Goal: Task Accomplishment & Management: Complete application form

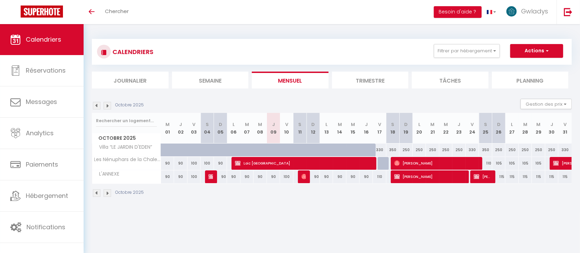
click at [536, 58] on div "CALENDRIERS Filtrer par hébergement JAMMOT "LE REPOS DU VOYAGEUR" [MEDICAL_DATA…" at bounding box center [332, 51] width 470 height 15
click at [485, 51] on button "Filtrer par hébergement" at bounding box center [467, 51] width 66 height 14
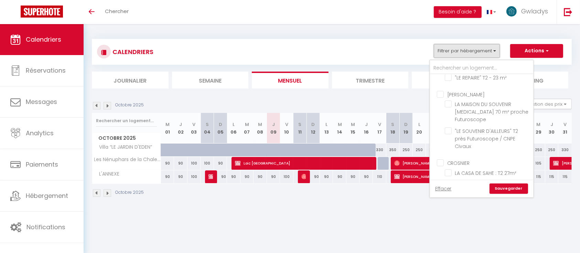
scroll to position [175, 0]
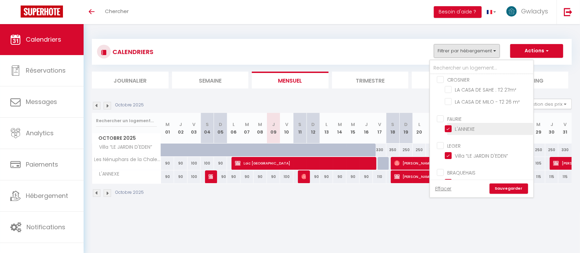
click at [454, 125] on input "L'ANNEXE" at bounding box center [488, 128] width 86 height 7
checkbox input "false"
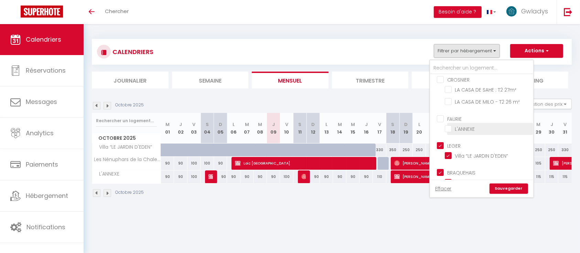
checkbox input "false"
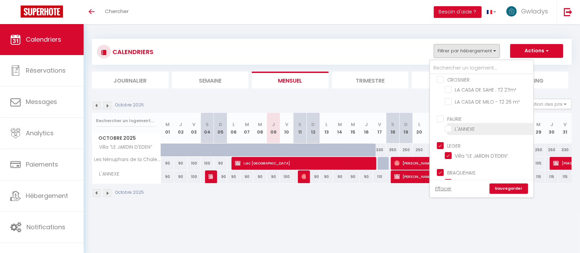
checkbox input "false"
checkbox input "true"
click at [451, 152] on input "Villa “LE JARDIN D'EDEN”" at bounding box center [488, 155] width 86 height 7
checkbox input "false"
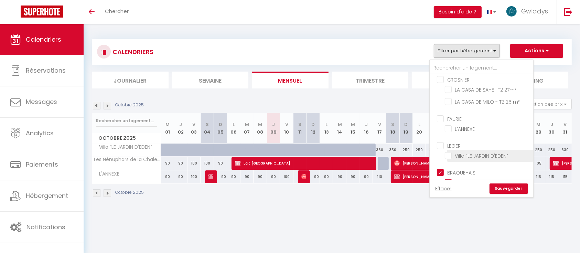
checkbox input "false"
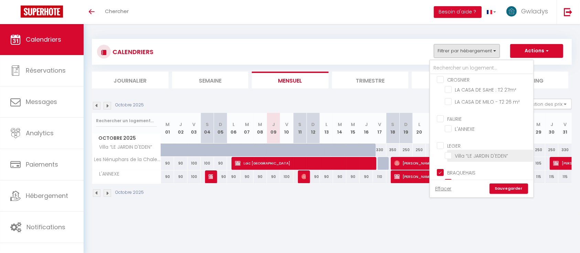
checkbox input "false"
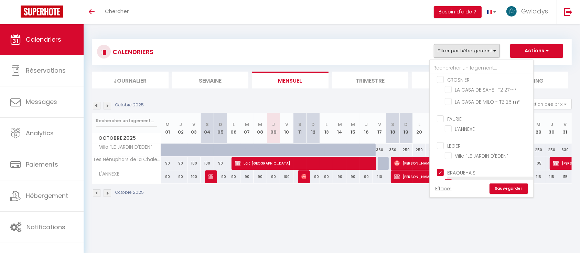
click at [452, 179] on input "Les Nénuphars de la Chalette" at bounding box center [488, 182] width 86 height 7
checkbox input "false"
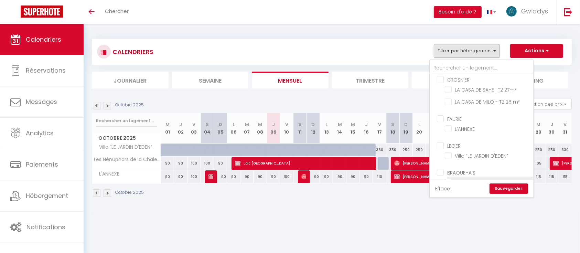
checkbox input "false"
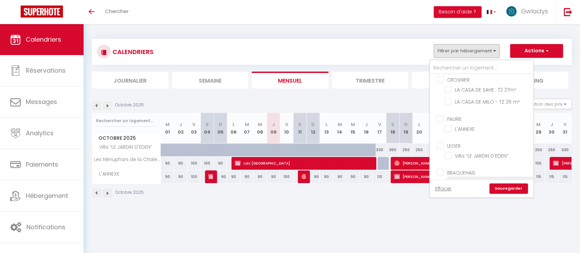
checkbox input "false"
click at [512, 191] on link "Sauvegarder" at bounding box center [509, 188] width 39 height 10
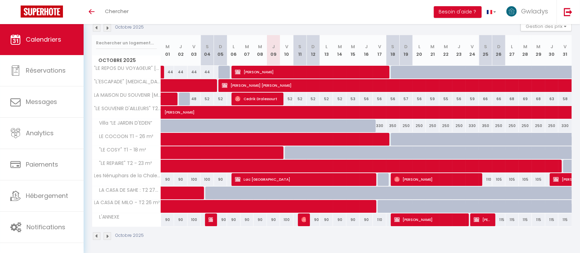
scroll to position [0, 0]
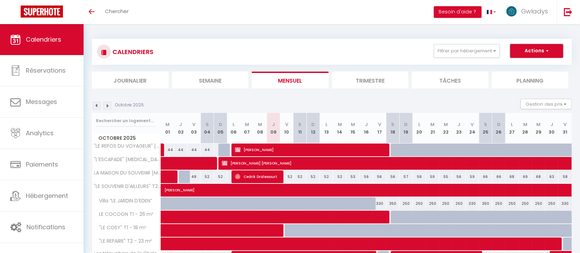
click at [531, 45] on button "Actions" at bounding box center [536, 51] width 53 height 14
click at [517, 67] on link "Nouvelle réservation" at bounding box center [530, 67] width 60 height 10
select select
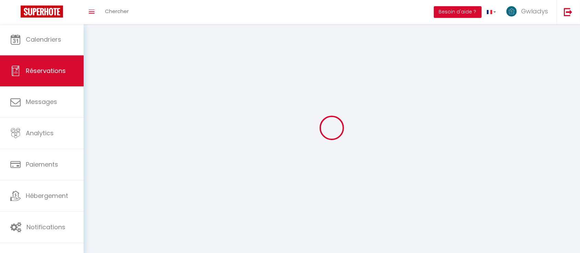
select select
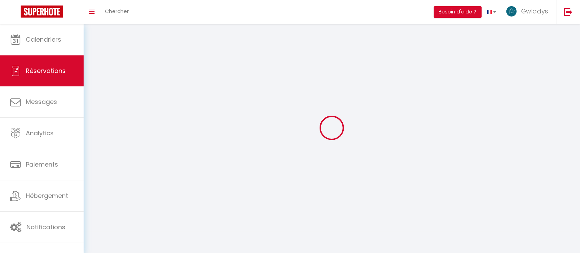
select select
checkbox input "false"
select select
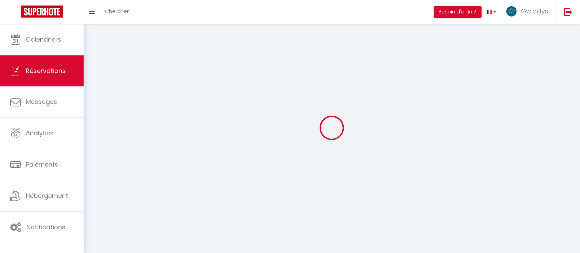
select select
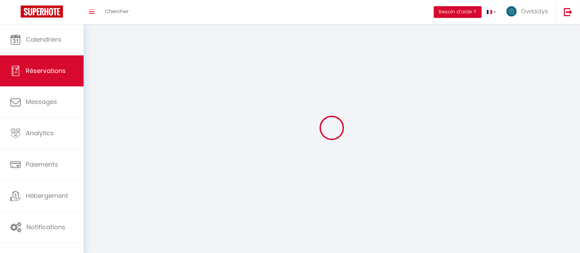
checkbox input "false"
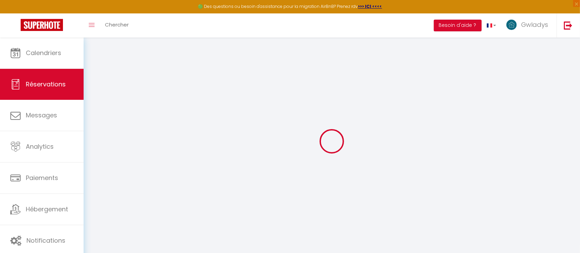
select select
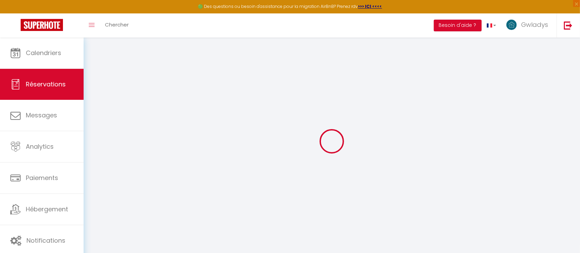
select select
checkbox input "false"
select select
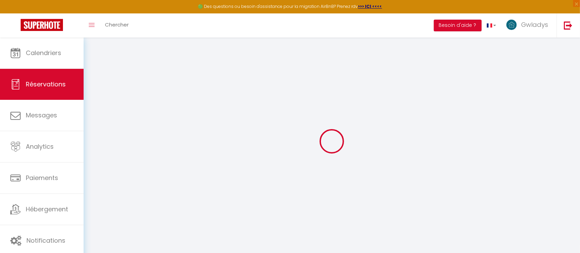
select select
checkbox input "false"
select select
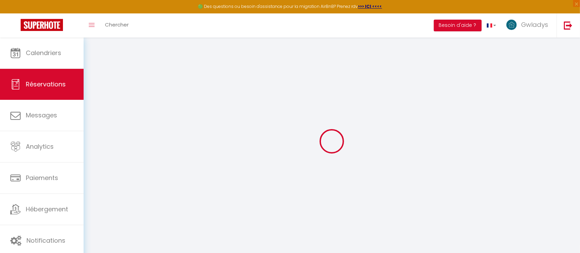
select select
checkbox input "false"
select select
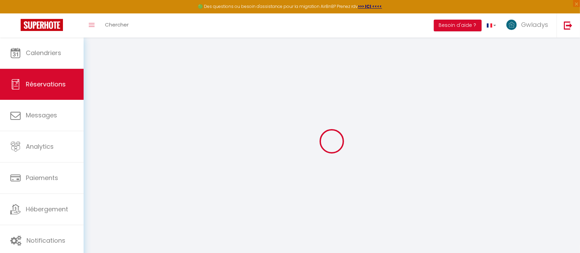
select select
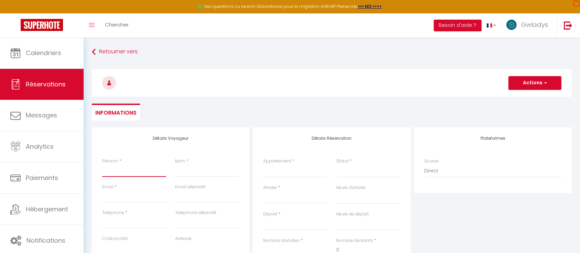
click at [139, 165] on input "Prénom" at bounding box center [134, 171] width 64 height 12
type input "W"
select select
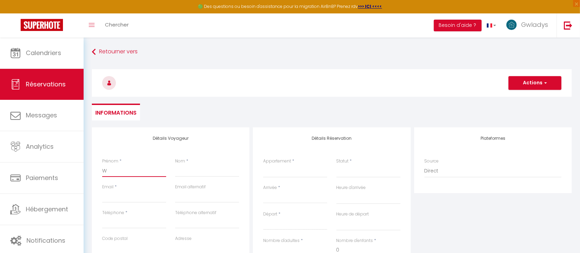
select select
checkbox input "false"
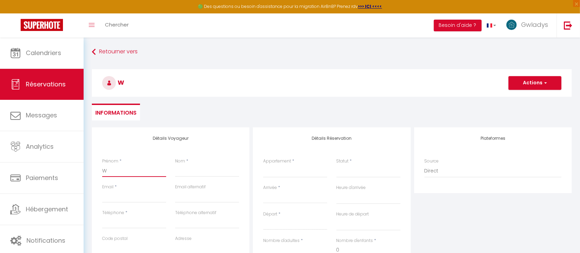
type input "Wa"
select select
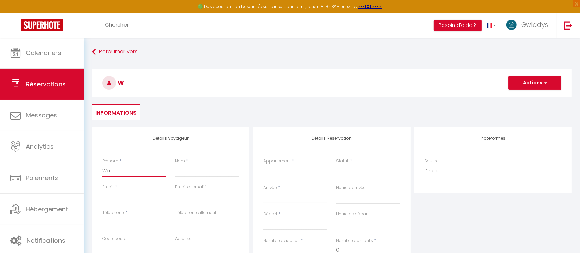
select select
checkbox input "false"
type input "Wal"
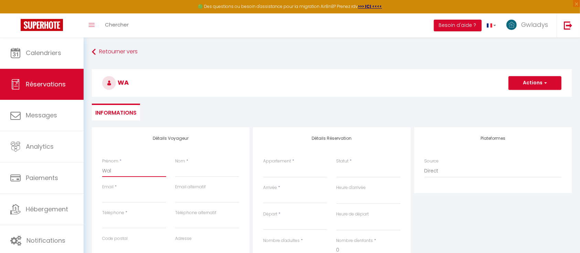
select select
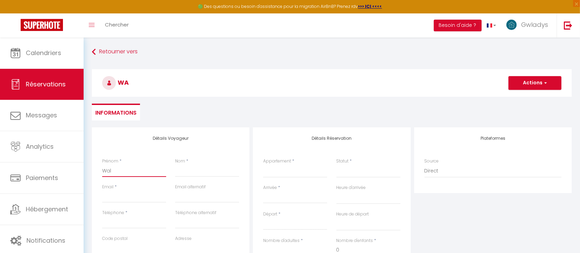
select select
checkbox input "false"
type input "Wali"
select select
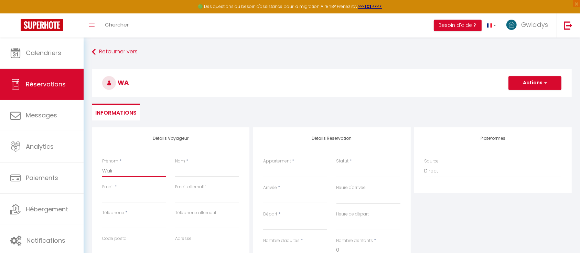
select select
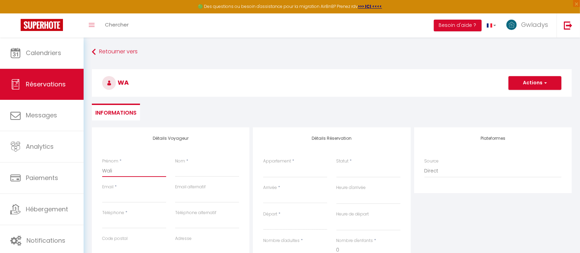
select select
checkbox input "false"
type input "Walid"
select select
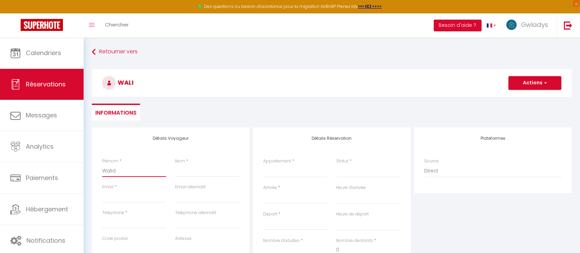
select select
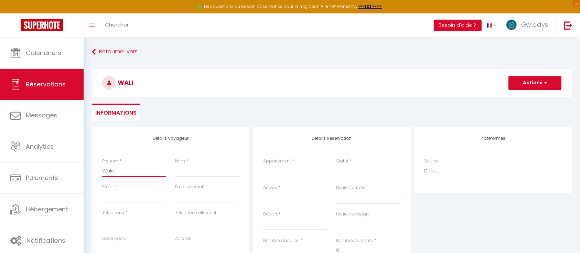
checkbox input "false"
type input "Walid"
type input "K"
select select
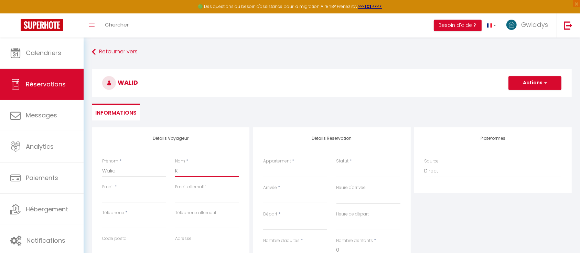
select select
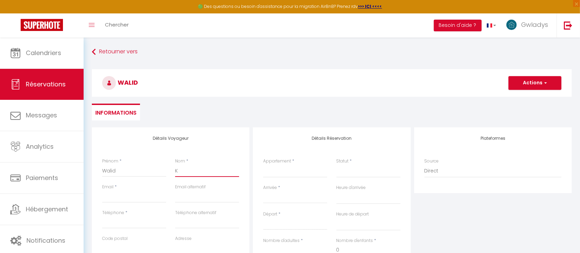
checkbox input "false"
type input "KA"
select select
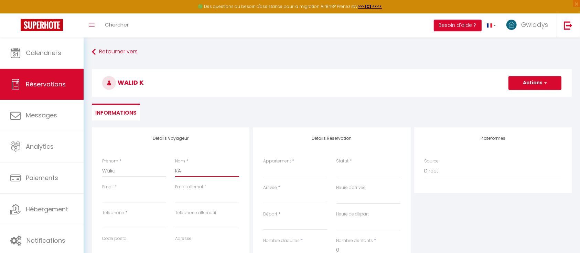
select select
checkbox input "false"
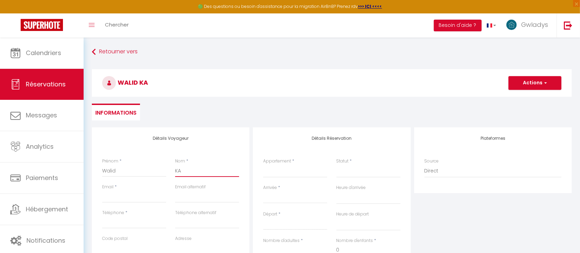
type input "KAB"
select select
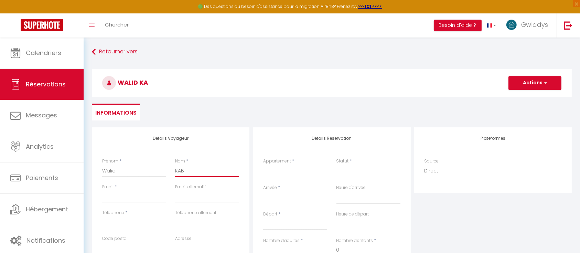
select select
checkbox input "false"
type input "KABO"
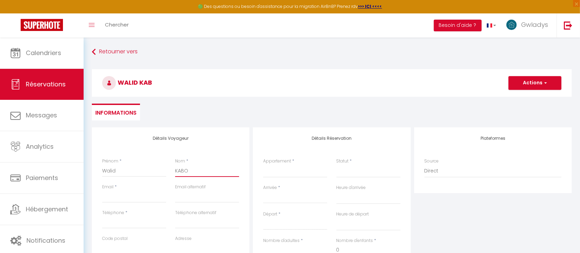
select select
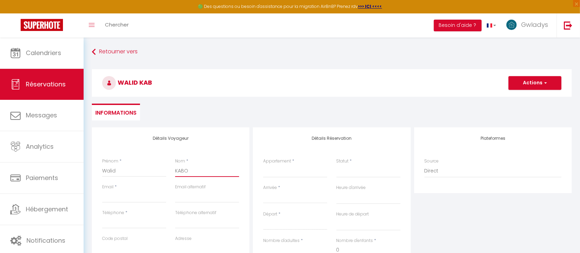
select select
checkbox input "false"
type input "KABOU"
select select
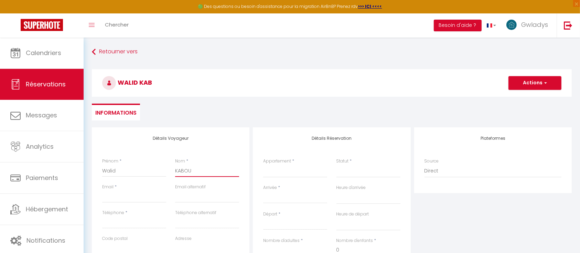
select select
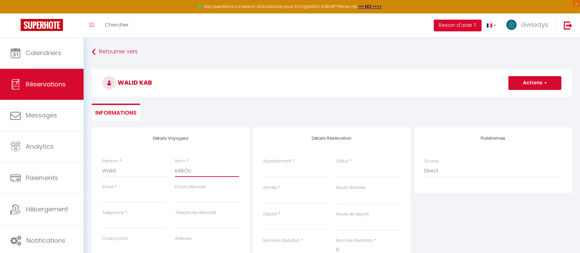
select select
checkbox input "false"
type input "KABOUR"
select select
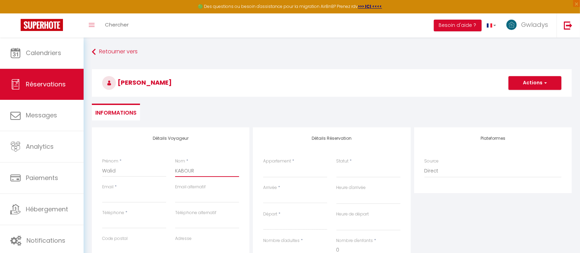
select select
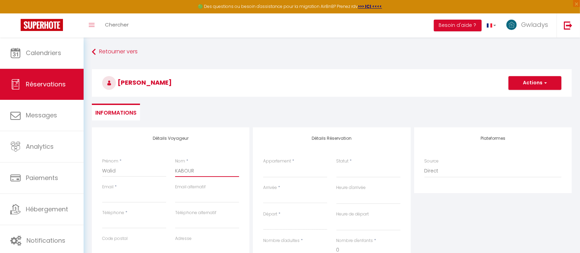
checkbox input "false"
type input "KABOURI"
select select
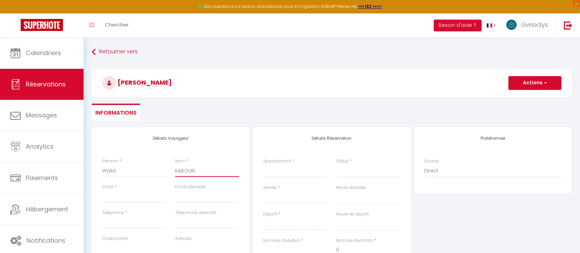
select select
checkbox input "false"
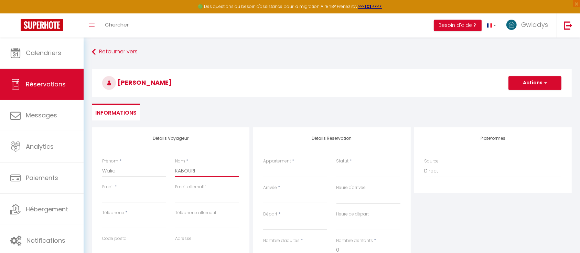
type input "KABOURI"
type input "w"
select select
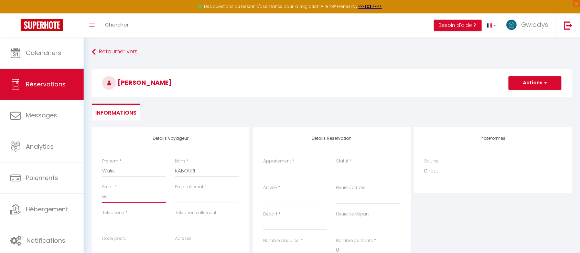
select select
checkbox input "false"
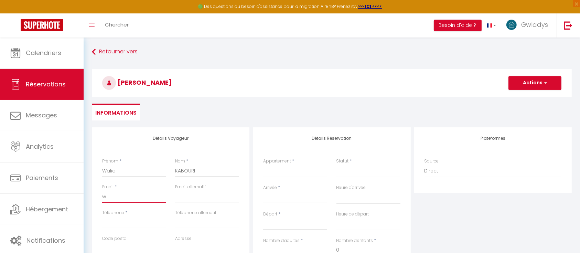
type input "wa"
select select
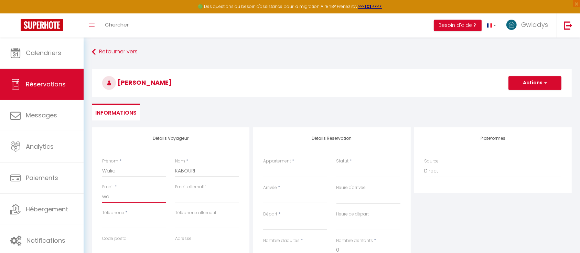
select select
click at [114, 219] on input "Téléphone" at bounding box center [134, 222] width 64 height 12
click at [206, 222] on input "Téléphone alternatif" at bounding box center [207, 222] width 64 height 12
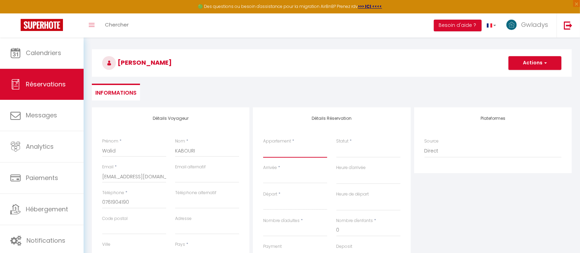
click at [284, 154] on select ""LE REPOS DU VOYAGEUR" [MEDICAL_DATA] tout confort "L'ESCAPADE" [MEDICAL_DATA] …" at bounding box center [295, 151] width 64 height 13
click at [263, 145] on select ""LE REPOS DU VOYAGEUR" [MEDICAL_DATA] tout confort "L'ESCAPADE" [MEDICAL_DATA] …" at bounding box center [295, 151] width 64 height 13
click at [350, 148] on select "Confirmé Non Confirmé [PERSON_NAME] par le voyageur No Show Request" at bounding box center [369, 151] width 64 height 13
click at [346, 153] on select "Confirmé Non Confirmé [PERSON_NAME] par le voyageur No Show Request" at bounding box center [369, 151] width 64 height 13
click at [344, 152] on select "Confirmé Non Confirmé [PERSON_NAME] par le voyageur No Show Request" at bounding box center [369, 151] width 64 height 13
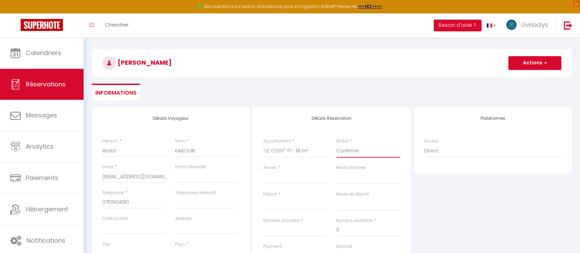
click at [337, 145] on select "Confirmé Non Confirmé [PERSON_NAME] par le voyageur No Show Request" at bounding box center [369, 151] width 64 height 13
click at [272, 179] on input "Arrivée" at bounding box center [295, 177] width 64 height 9
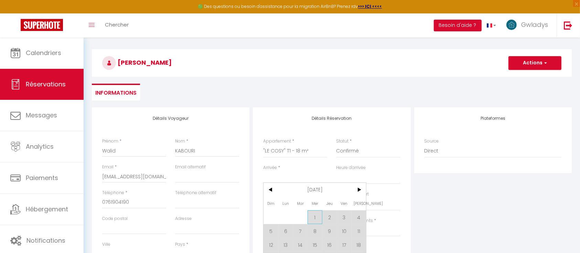
scroll to position [50, 0]
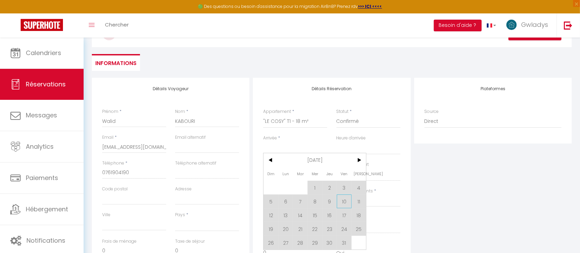
click at [341, 204] on span "10" at bounding box center [344, 201] width 15 height 14
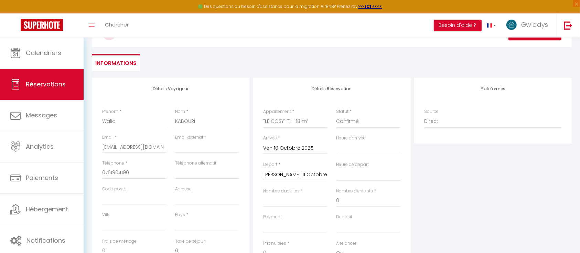
click at [279, 173] on input "[PERSON_NAME] 11 Octobre 2025" at bounding box center [295, 174] width 64 height 9
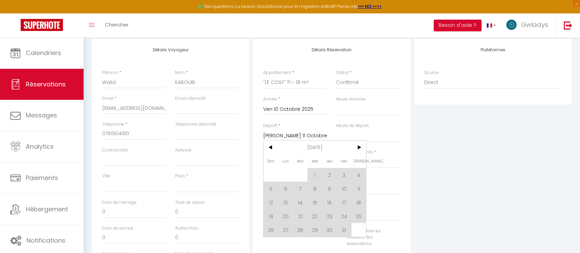
scroll to position [89, 0]
click at [342, 231] on span "31" at bounding box center [344, 230] width 15 height 14
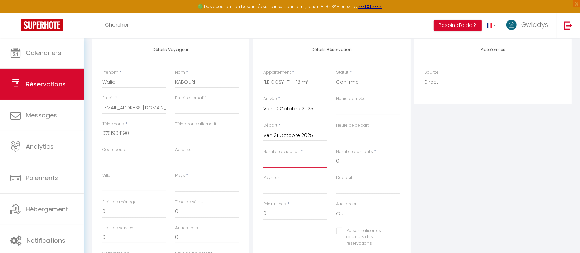
click at [278, 157] on input "Nombre d'adultes" at bounding box center [295, 161] width 64 height 12
click at [278, 185] on select "OK KO" at bounding box center [295, 187] width 64 height 13
click at [263, 181] on select "OK KO" at bounding box center [295, 187] width 64 height 13
click at [356, 189] on select "OK KO" at bounding box center [369, 187] width 64 height 13
click at [337, 181] on select "OK KO" at bounding box center [369, 187] width 64 height 13
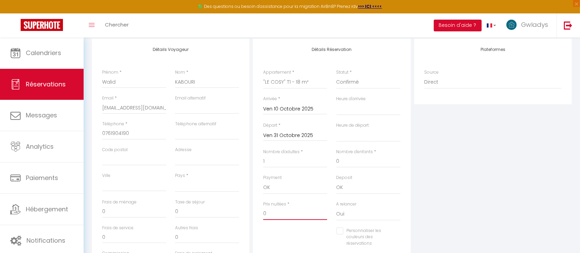
drag, startPoint x: 290, startPoint y: 210, endPoint x: 241, endPoint y: 205, distance: 49.4
click at [241, 205] on div "Détails Voyageur Prénom * Walid Nom * KABOURI Email * [EMAIL_ADDRESS][DOMAIN_NA…" at bounding box center [332, 162] width 484 height 246
click at [286, 232] on div "Personnaliser les couleurs des réservations #D7092E" at bounding box center [332, 240] width 146 height 26
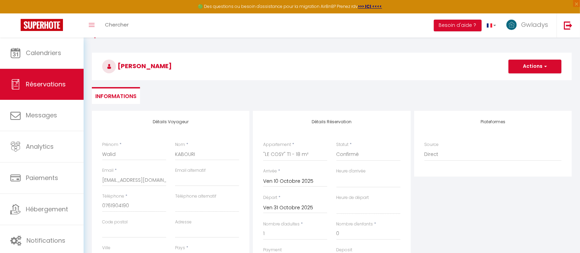
scroll to position [17, 0]
click at [535, 65] on button "Actions" at bounding box center [535, 67] width 53 height 14
click at [521, 81] on link "Enregistrer" at bounding box center [528, 81] width 54 height 9
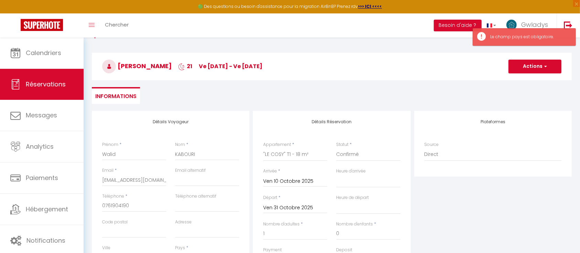
scroll to position [65, 0]
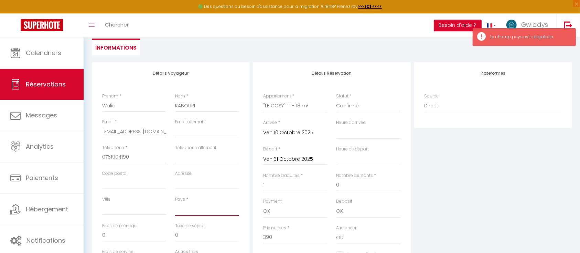
click at [190, 209] on select "[GEOGRAPHIC_DATA] [GEOGRAPHIC_DATA] [GEOGRAPHIC_DATA] [GEOGRAPHIC_DATA] [GEOGRA…" at bounding box center [207, 209] width 64 height 13
click at [175, 203] on select "[GEOGRAPHIC_DATA] [GEOGRAPHIC_DATA] [GEOGRAPHIC_DATA] [GEOGRAPHIC_DATA] [GEOGRA…" at bounding box center [207, 209] width 64 height 13
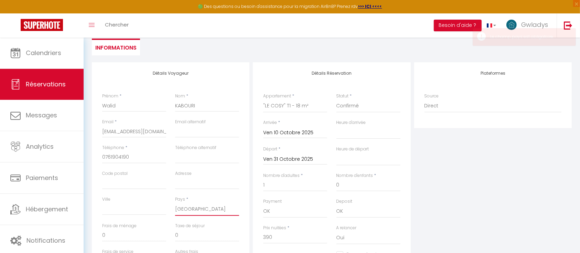
scroll to position [0, 0]
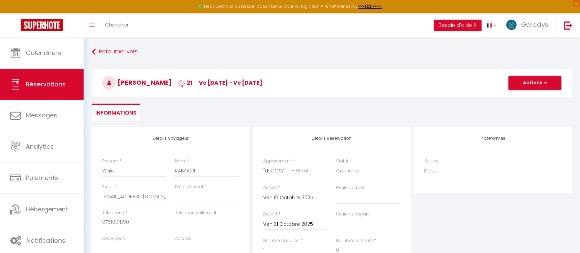
click at [516, 86] on button "Actions" at bounding box center [535, 83] width 53 height 14
click at [521, 98] on link "Enregistrer" at bounding box center [528, 98] width 54 height 9
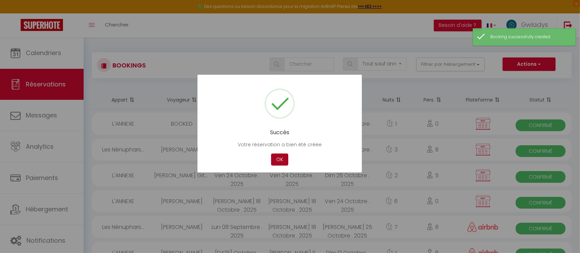
click at [277, 158] on button "OK" at bounding box center [279, 159] width 17 height 12
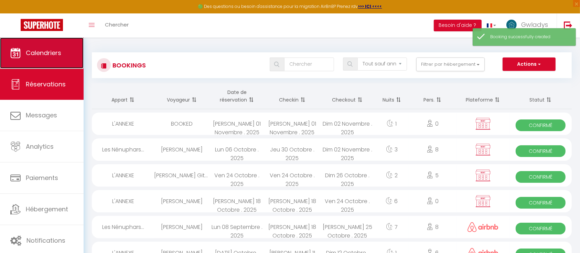
click at [52, 51] on span "Calendriers" at bounding box center [43, 53] width 35 height 9
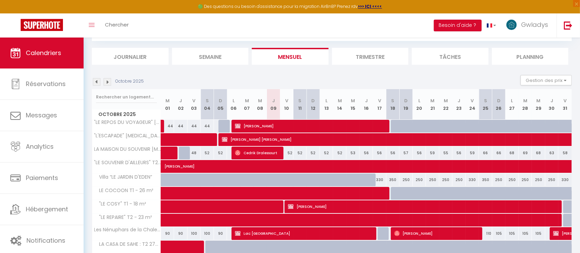
scroll to position [38, 0]
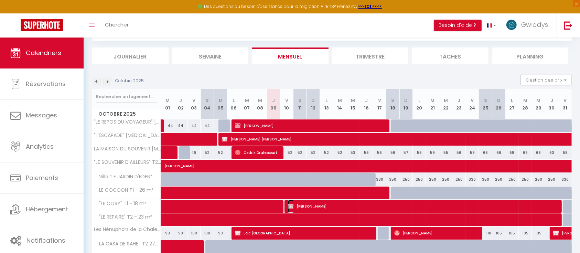
click at [318, 204] on span "[PERSON_NAME]" at bounding box center [424, 206] width 273 height 13
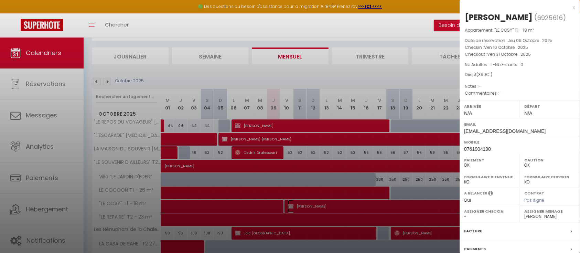
scroll to position [67, 0]
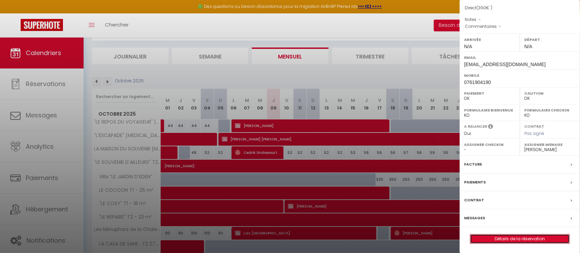
click at [496, 235] on link "Détails de la réservation" at bounding box center [519, 238] width 99 height 9
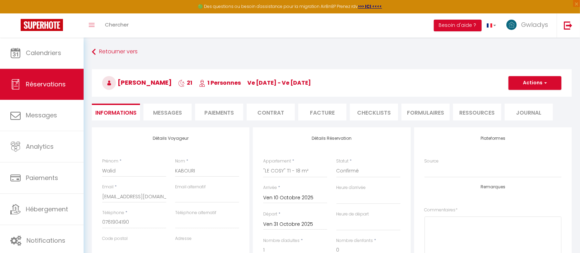
click at [166, 117] on li "Messages" at bounding box center [168, 112] width 48 height 17
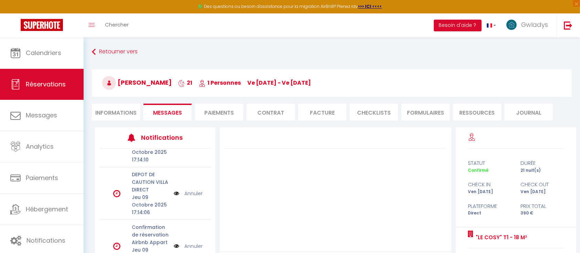
scroll to position [67, 0]
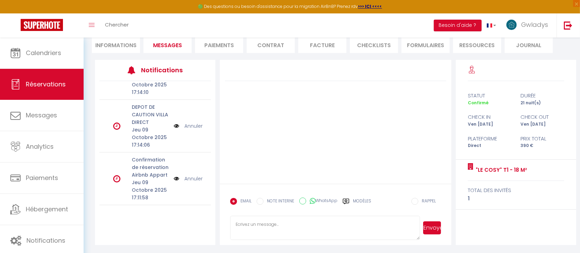
click at [190, 122] on link "Annuler" at bounding box center [193, 126] width 18 height 8
